Goal: Task Accomplishment & Management: Manage account settings

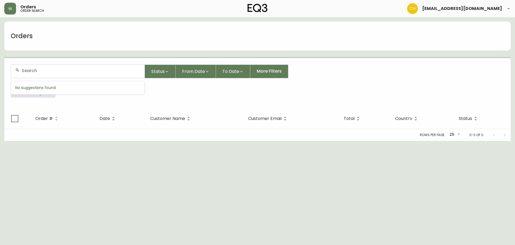
click at [54, 71] on input "text" at bounding box center [81, 70] width 119 height 5
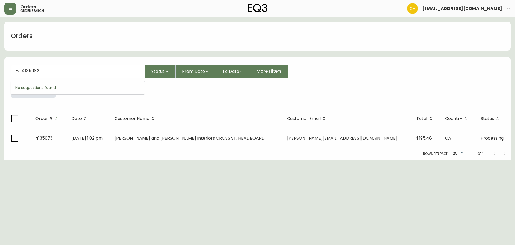
type input "4135092"
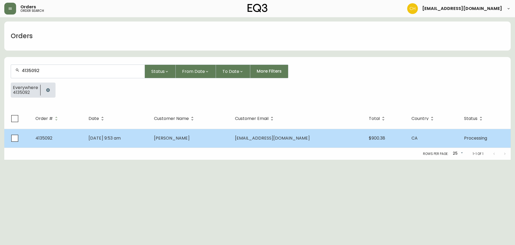
click at [190, 139] on span "[PERSON_NAME]" at bounding box center [172, 138] width 36 height 6
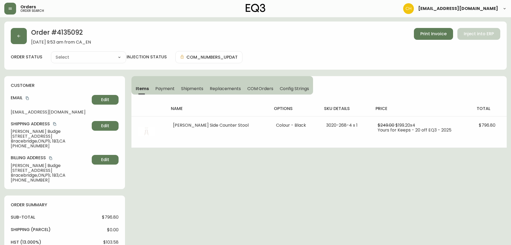
type input "Processing"
select select "PROCESSING"
click at [22, 36] on button "button" at bounding box center [19, 36] width 16 height 16
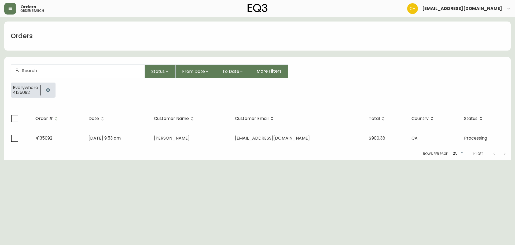
click at [39, 67] on div at bounding box center [78, 71] width 134 height 13
type input "4135106"
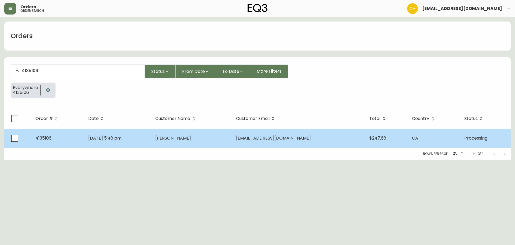
click at [183, 140] on span "[PERSON_NAME]" at bounding box center [173, 138] width 36 height 6
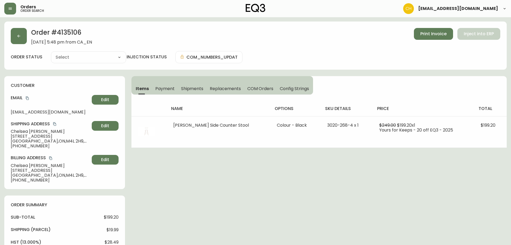
type input "Processing"
select select "PROCESSING"
click at [19, 32] on button "button" at bounding box center [19, 36] width 16 height 16
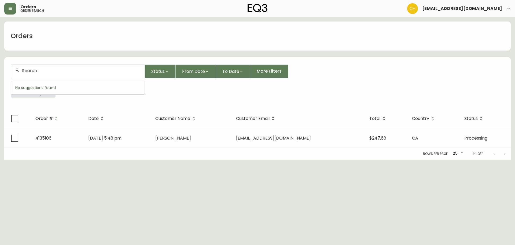
click at [39, 70] on input "text" at bounding box center [81, 70] width 119 height 5
type input "4135108"
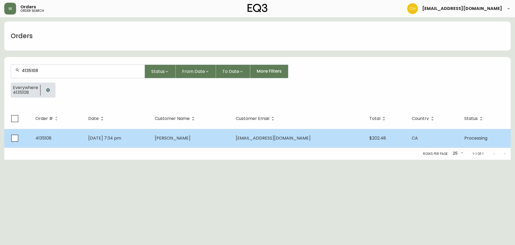
click at [151, 142] on td "[DATE] 7:34 pm" at bounding box center [117, 138] width 67 height 19
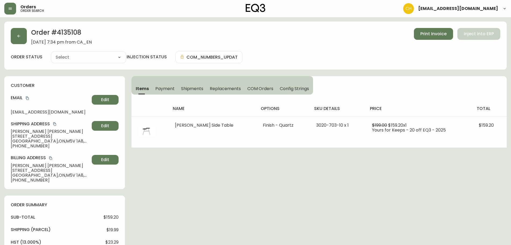
type input "Processing"
select select "PROCESSING"
click at [21, 37] on icon "button" at bounding box center [19, 36] width 4 height 4
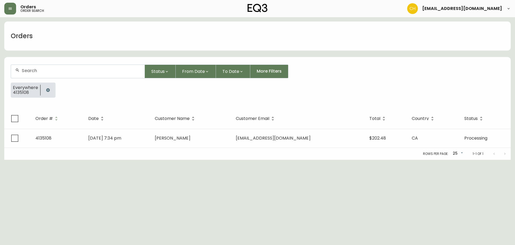
drag, startPoint x: 37, startPoint y: 70, endPoint x: 38, endPoint y: 64, distance: 5.4
click at [38, 68] on input "text" at bounding box center [81, 70] width 119 height 5
type input "4135089"
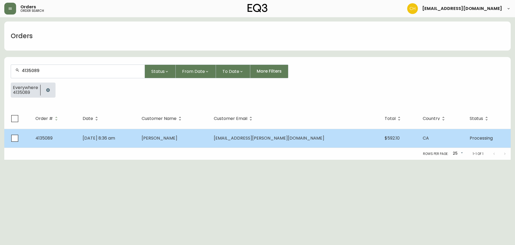
click at [184, 141] on td "[PERSON_NAME]" at bounding box center [173, 138] width 72 height 19
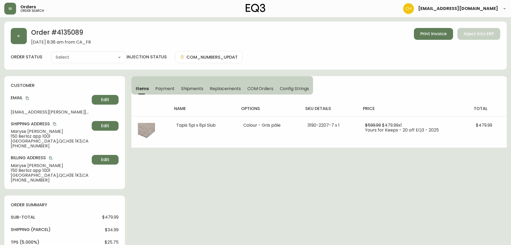
type input "Processing"
select select "PROCESSING"
click at [21, 39] on button "button" at bounding box center [19, 36] width 16 height 16
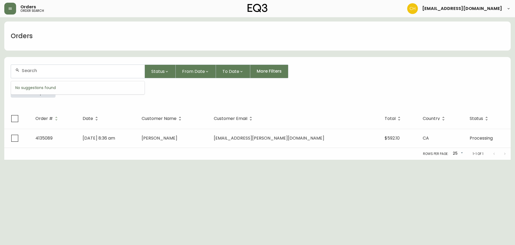
click at [41, 70] on input "text" at bounding box center [81, 70] width 119 height 5
type input "4135093"
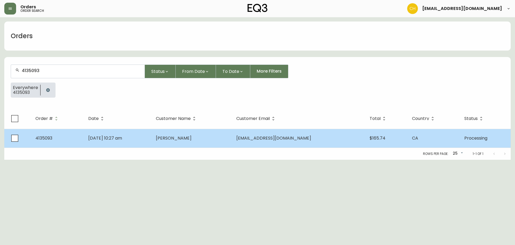
click at [151, 141] on td "[DATE] 10:27 am" at bounding box center [118, 138] width 68 height 19
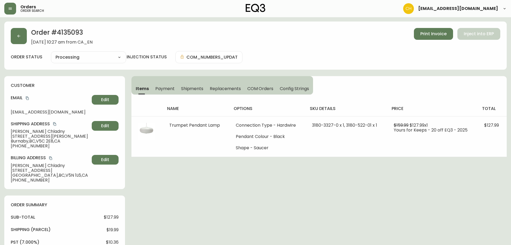
type input "Processing"
select select "PROCESSING"
click at [16, 41] on button "button" at bounding box center [19, 36] width 16 height 16
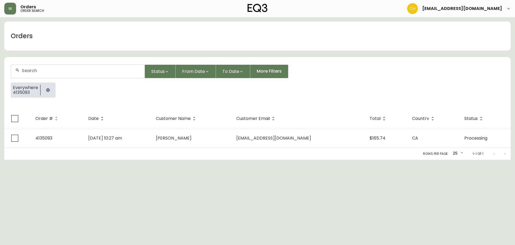
click at [30, 70] on input "text" at bounding box center [81, 70] width 119 height 5
type input "4135097"
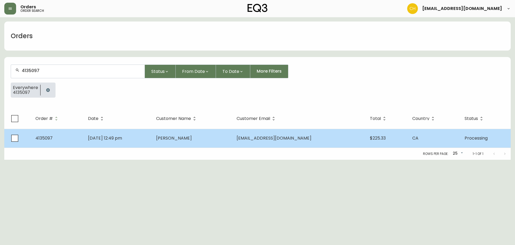
click at [152, 131] on td "[DATE] 12:49 pm" at bounding box center [118, 138] width 68 height 19
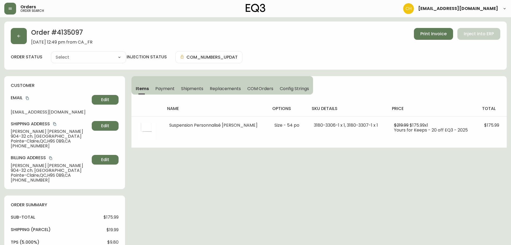
type input "Processing"
select select "PROCESSING"
click at [20, 41] on button "button" at bounding box center [19, 36] width 16 height 16
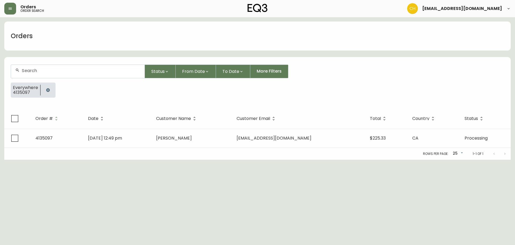
drag, startPoint x: 37, startPoint y: 69, endPoint x: 40, endPoint y: 68, distance: 2.9
click at [40, 68] on input "text" at bounding box center [81, 70] width 119 height 5
type input "4135105"
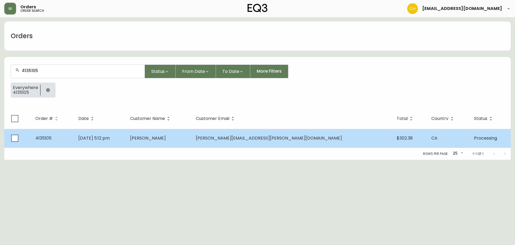
click at [126, 135] on td "[DATE] 5:12 pm" at bounding box center [100, 138] width 52 height 19
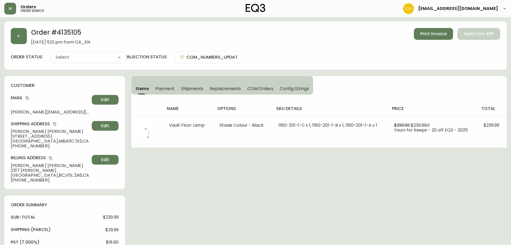
type input "Processing"
select select "PROCESSING"
click at [24, 33] on button "button" at bounding box center [19, 36] width 16 height 16
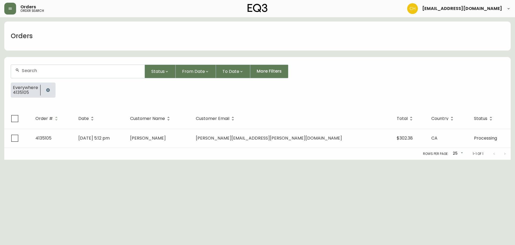
click at [37, 68] on div at bounding box center [78, 71] width 134 height 13
type input "4135072"
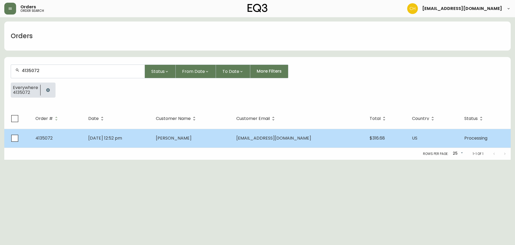
click at [152, 134] on td "[DATE] 12:52 pm" at bounding box center [118, 138] width 68 height 19
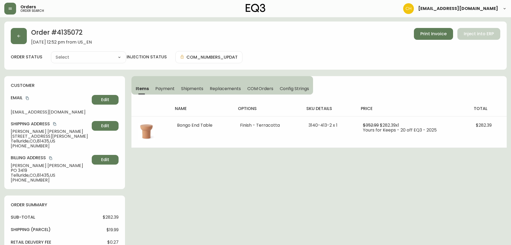
type input "Processing"
select select "PROCESSING"
click at [21, 37] on button "button" at bounding box center [19, 36] width 16 height 16
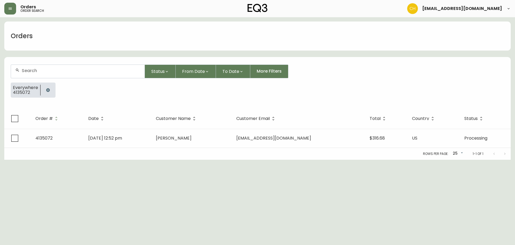
click at [52, 74] on div at bounding box center [78, 71] width 134 height 13
type input "4135107"
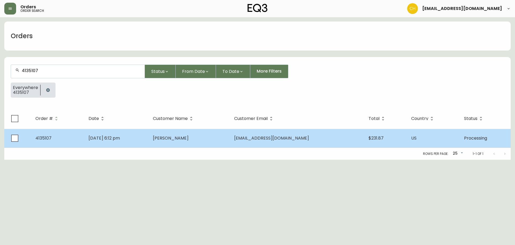
click at [194, 143] on td "[PERSON_NAME]" at bounding box center [189, 138] width 81 height 19
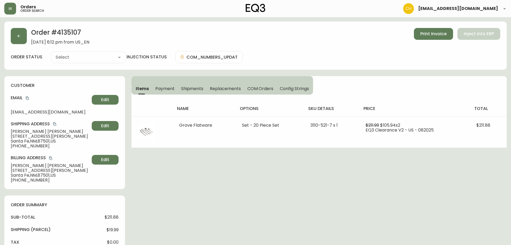
type input "Processing"
select select "PROCESSING"
click at [16, 37] on button "button" at bounding box center [19, 36] width 16 height 16
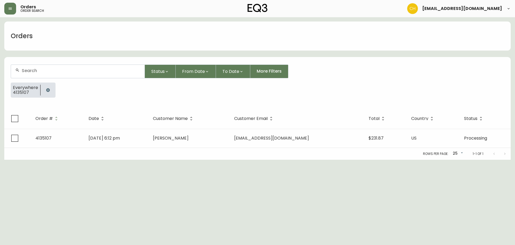
click at [29, 65] on div at bounding box center [78, 71] width 134 height 13
type input "4135110"
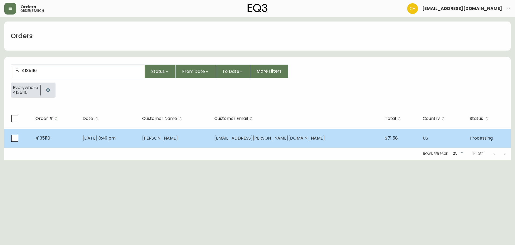
click at [210, 139] on td "[PERSON_NAME]" at bounding box center [174, 138] width 72 height 19
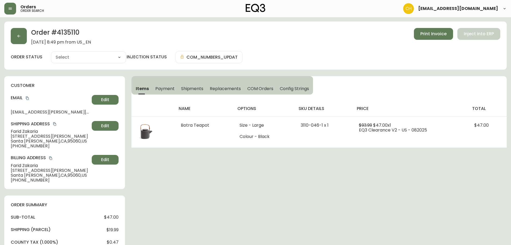
type input "Processing"
select select "PROCESSING"
click at [21, 35] on button "button" at bounding box center [19, 36] width 16 height 16
